Goal: Navigation & Orientation: Find specific page/section

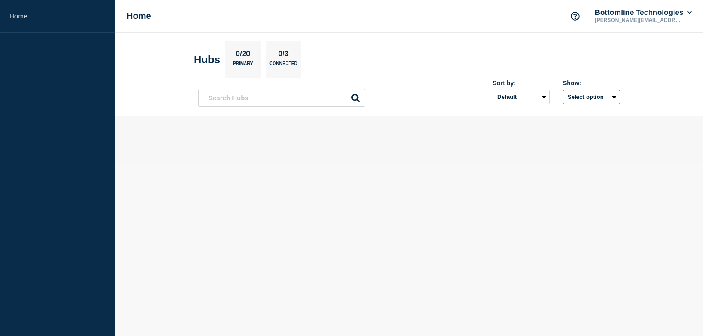
click at [585, 92] on button "Select option" at bounding box center [591, 97] width 57 height 14
click at [564, 162] on main at bounding box center [409, 140] width 588 height 49
click at [601, 100] on button "Select option" at bounding box center [591, 97] width 57 height 14
click at [519, 99] on select "Default Last added Last updated Most active A-Z" at bounding box center [521, 97] width 57 height 14
click at [651, 15] on button "Bottomline Technologies" at bounding box center [644, 12] width 100 height 9
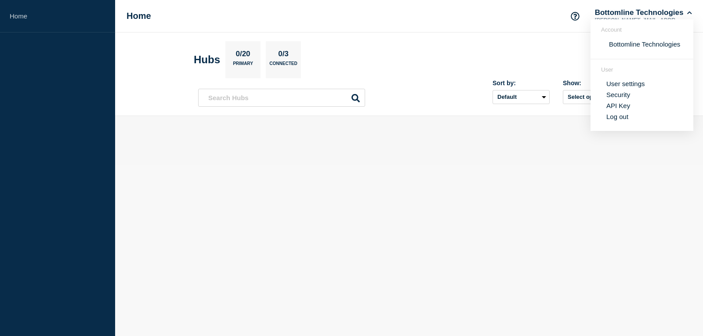
click at [487, 145] on div at bounding box center [409, 140] width 422 height 21
